Goal: Navigation & Orientation: Find specific page/section

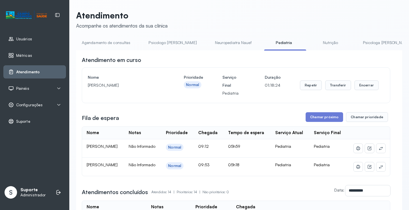
click at [162, 43] on link "Psicologo [PERSON_NAME]" at bounding box center [172, 42] width 59 height 9
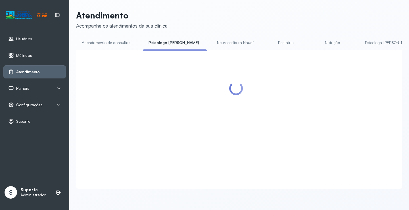
click at [266, 43] on link "Pediatria" at bounding box center [286, 42] width 40 height 9
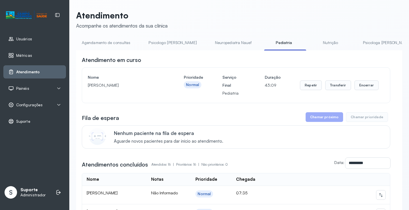
click at [100, 44] on link "Agendamento de consultas" at bounding box center [106, 42] width 60 height 9
